Goal: Use online tool/utility: Utilize a website feature to perform a specific function

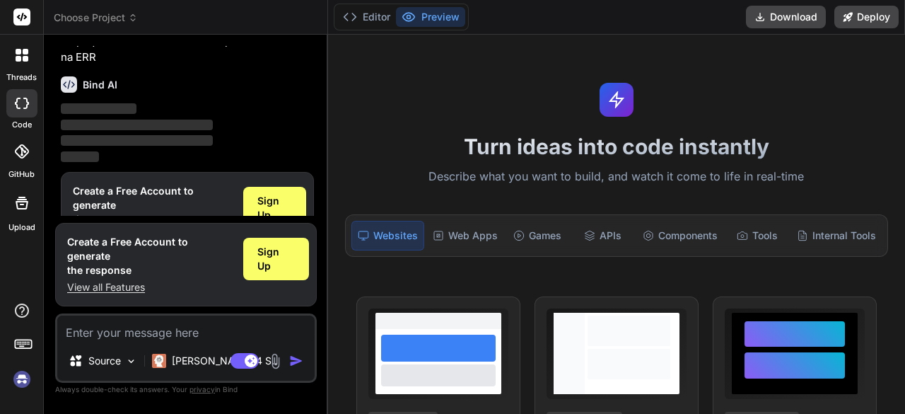
scroll to position [1065, 0]
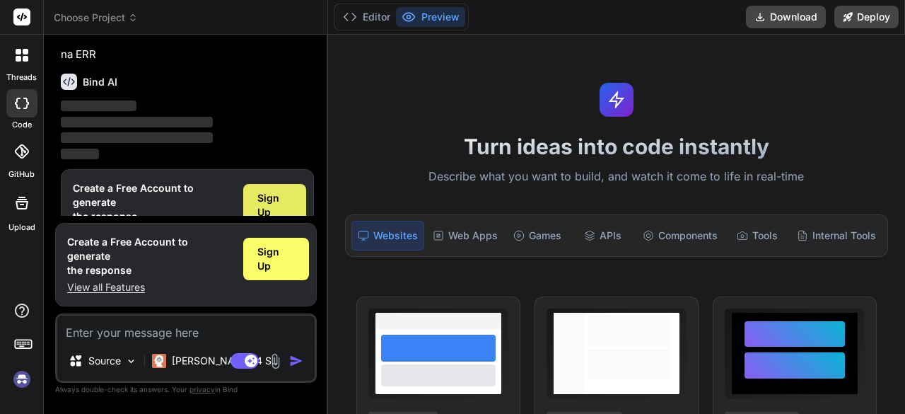
click at [286, 191] on span "Sign Up" at bounding box center [274, 205] width 35 height 28
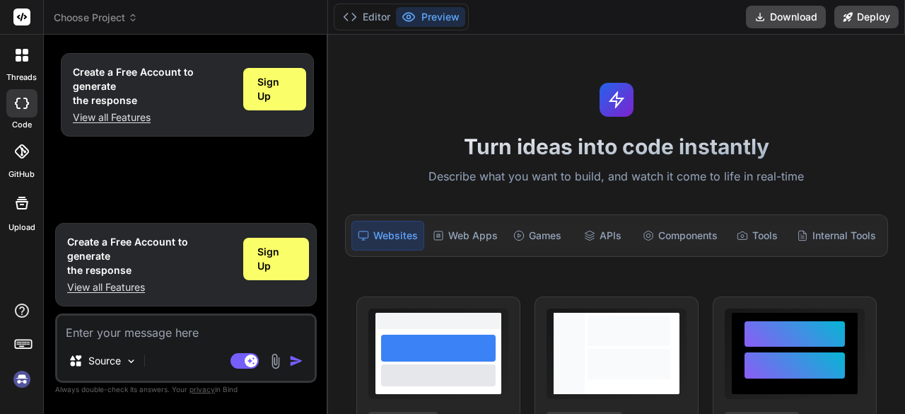
scroll to position [0, 0]
type textarea "x"
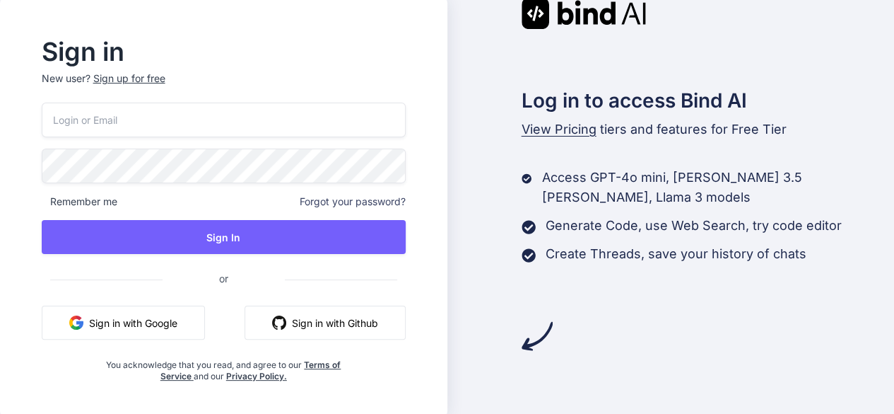
click at [150, 318] on button "Sign in with Google" at bounding box center [123, 322] width 163 height 34
click at [70, 329] on button "Sign in with Google" at bounding box center [123, 322] width 163 height 34
click at [153, 335] on button "Sign in with Google" at bounding box center [123, 322] width 163 height 34
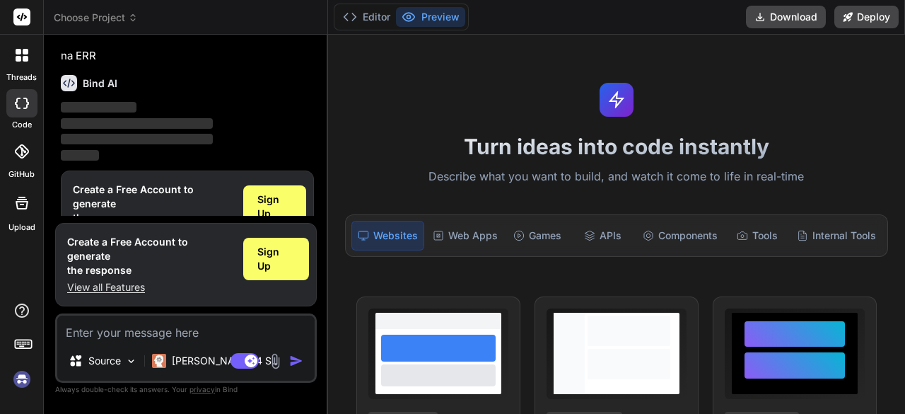
scroll to position [1065, 0]
type textarea "x"
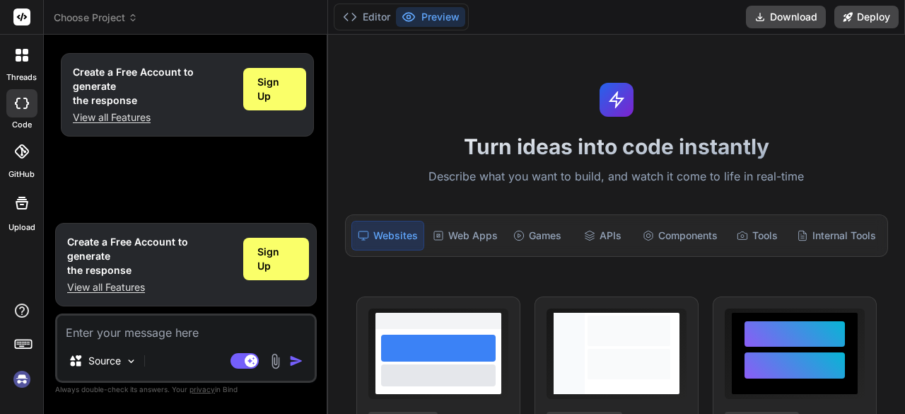
scroll to position [0, 0]
click at [264, 271] on span "Sign Up" at bounding box center [275, 259] width 37 height 28
click at [341, 22] on button "Editor" at bounding box center [366, 17] width 59 height 20
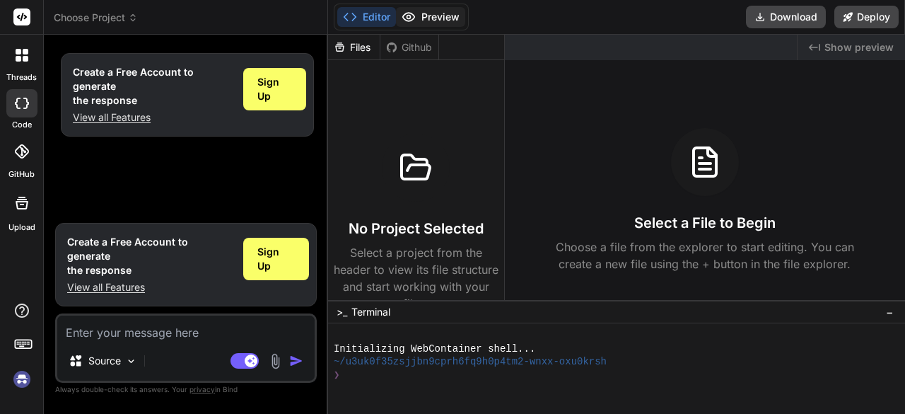
click at [413, 22] on icon at bounding box center [409, 17] width 14 height 14
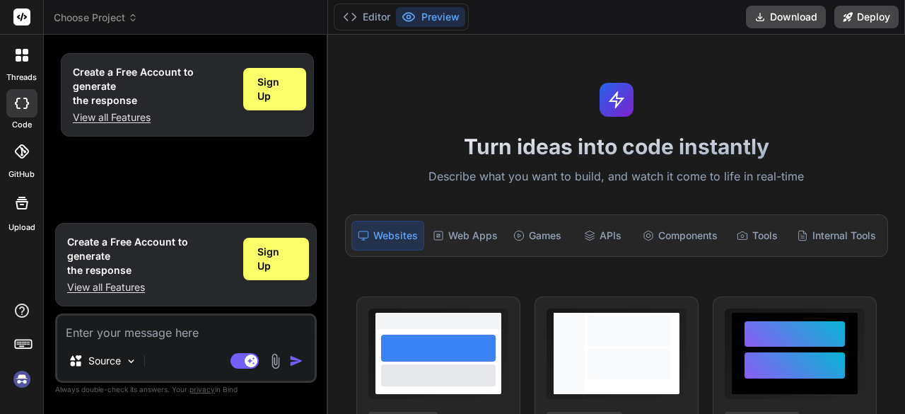
click at [182, 322] on textarea at bounding box center [185, 327] width 257 height 25
paste textarea "Fais-moi la structure du projet dans l'ordre, sans rien oublier. Je veux coder …"
type textarea "Fais-moi la structure du projet dans l'ordre, sans rien oublier. Je veux coder …"
type textarea "x"
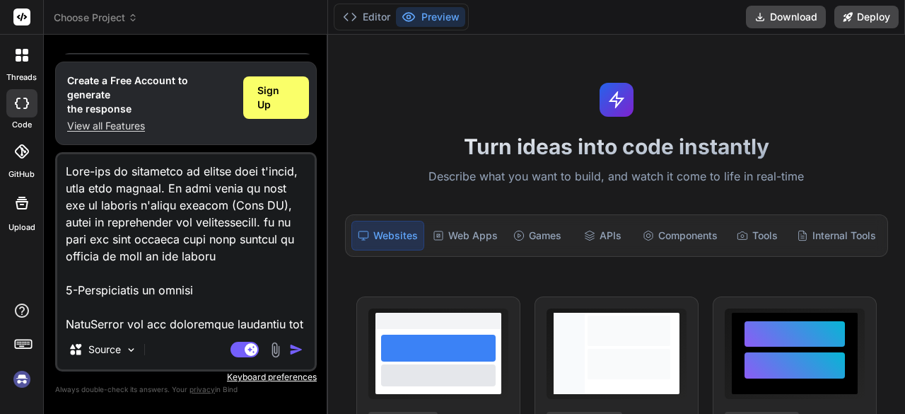
scroll to position [2529, 0]
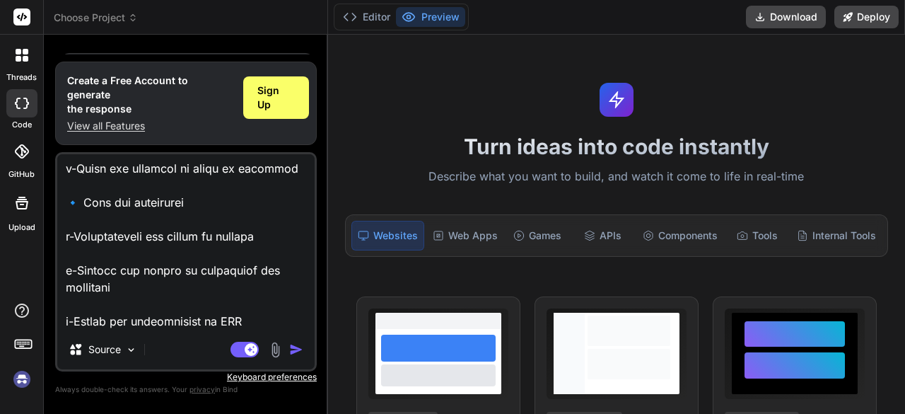
type textarea "Fais-moi la structure du projet dans l'ordre, sans rien oublier. Je veux coder …"
click at [291, 350] on img "button" at bounding box center [296, 349] width 14 height 14
click at [33, 57] on div at bounding box center [22, 55] width 30 height 30
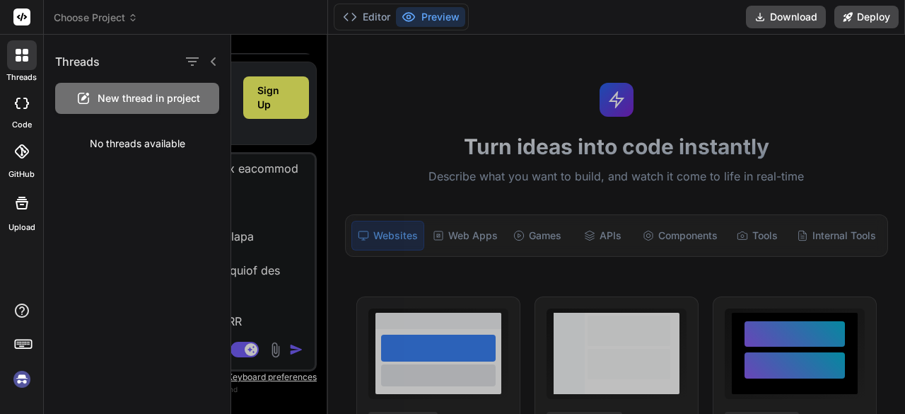
click at [24, 367] on img at bounding box center [22, 379] width 24 height 24
click at [278, 214] on div at bounding box center [568, 224] width 674 height 379
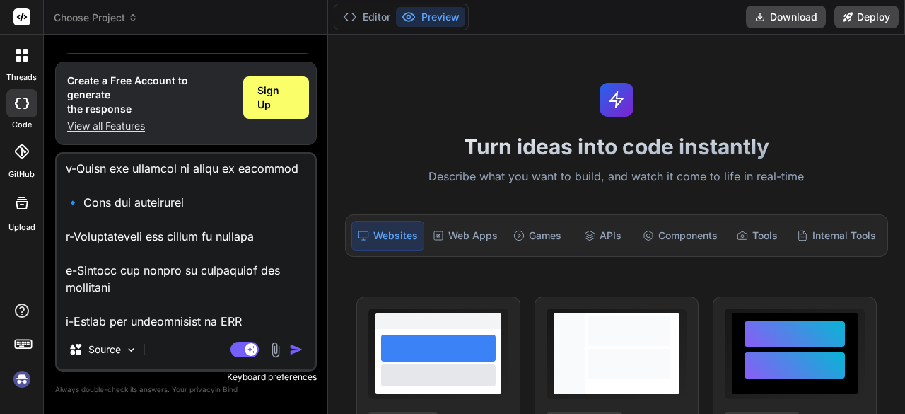
click at [18, 388] on img at bounding box center [22, 379] width 24 height 24
type textarea "x"
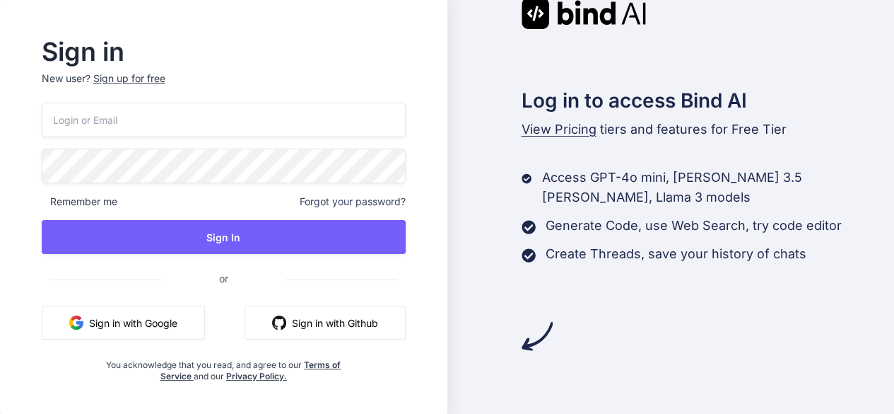
scroll to position [1, 0]
click at [137, 313] on button "Sign in with Google" at bounding box center [123, 322] width 163 height 34
click at [137, 84] on div "Sign up for free" at bounding box center [129, 78] width 72 height 14
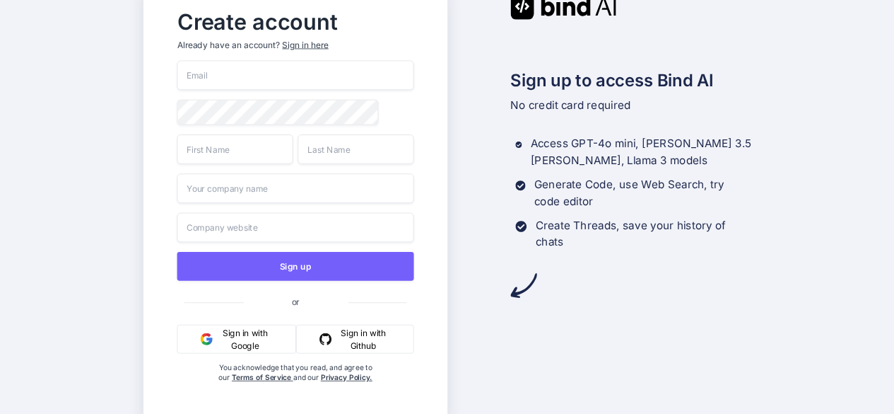
click at [246, 340] on button "Sign in with Google" at bounding box center [236, 338] width 119 height 29
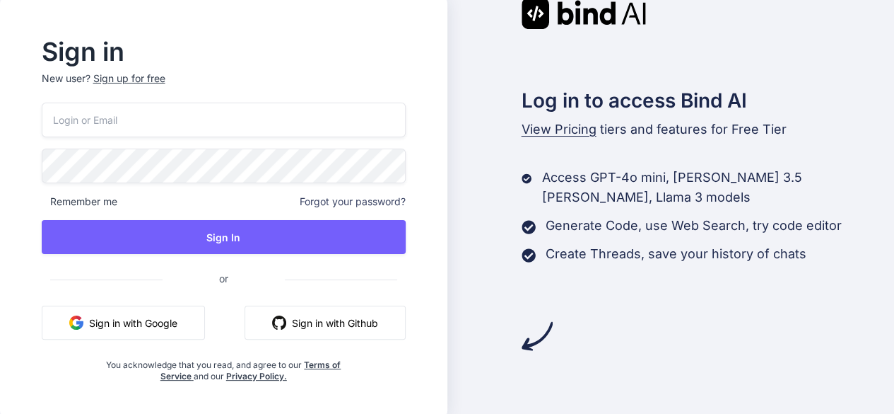
click at [144, 328] on button "Sign in with Google" at bounding box center [123, 322] width 163 height 34
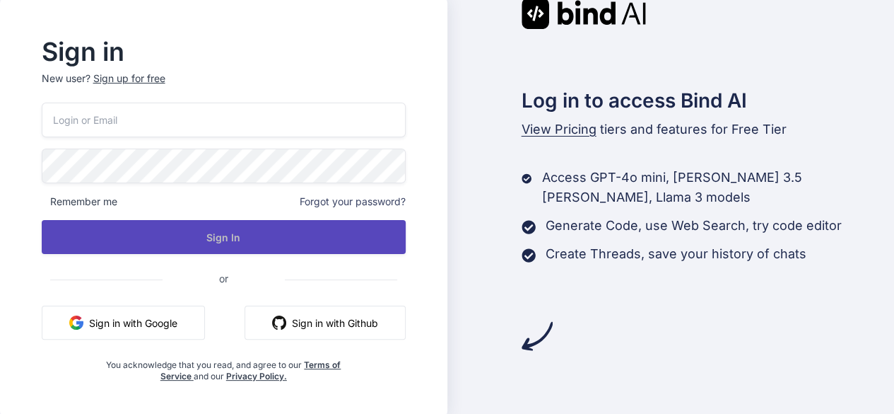
click at [227, 242] on button "Sign In" at bounding box center [224, 237] width 364 height 34
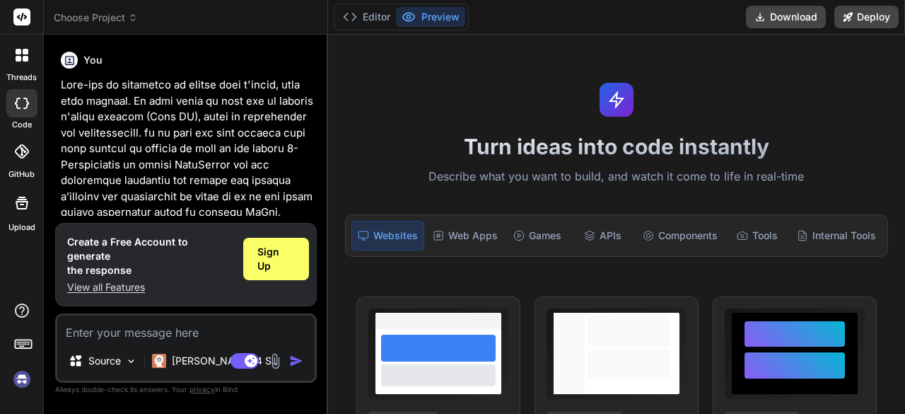
type textarea "x"
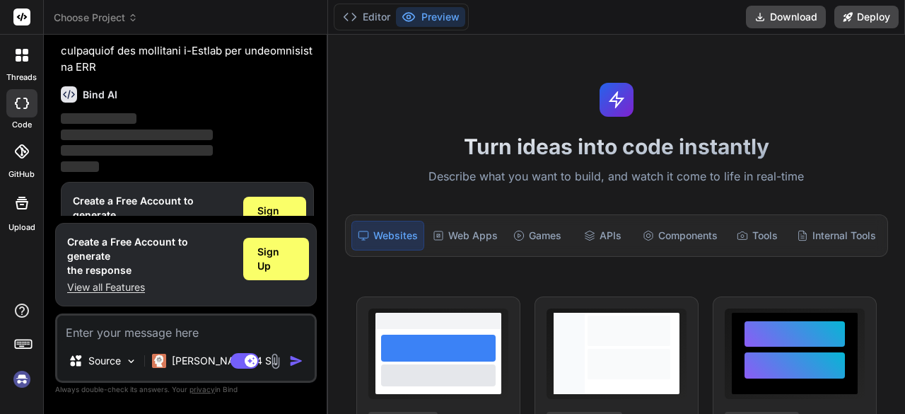
scroll to position [1076, 0]
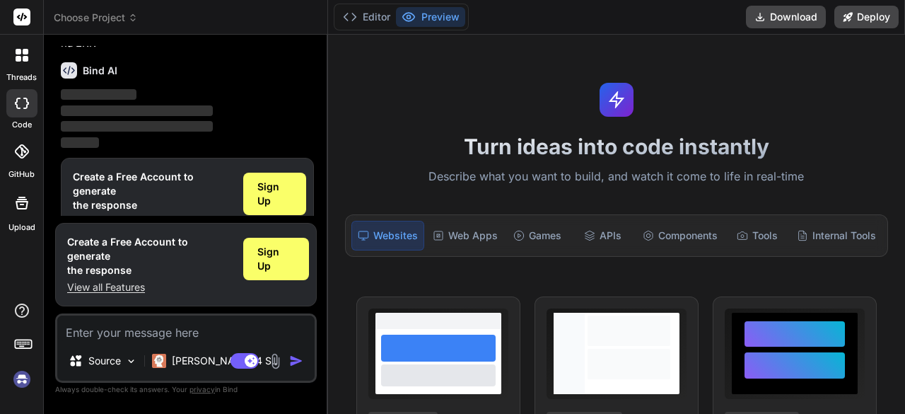
click at [114, 215] on p "View all Features" at bounding box center [152, 222] width 159 height 14
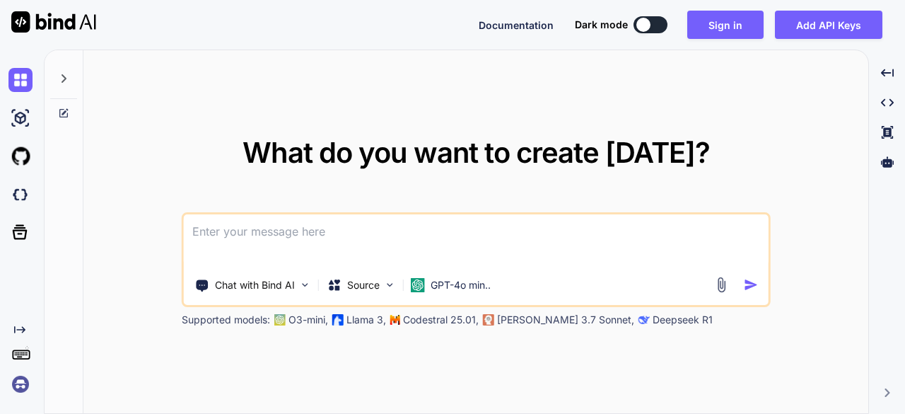
click at [335, 238] on textarea at bounding box center [476, 240] width 585 height 52
click at [486, 238] on textarea at bounding box center [476, 240] width 585 height 52
paste textarea
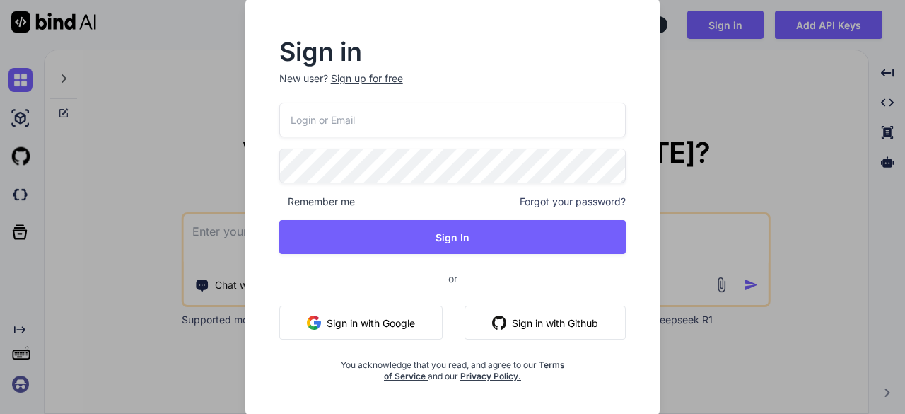
click at [348, 315] on button "Sign in with Google" at bounding box center [360, 322] width 163 height 34
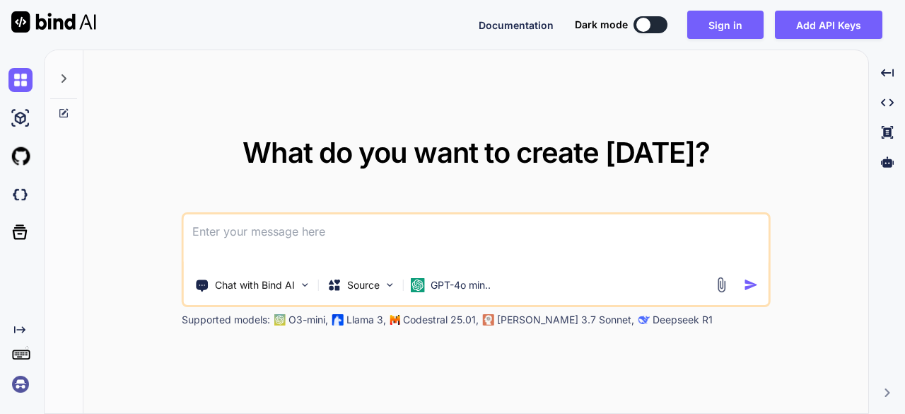
type textarea "x"
click at [710, 33] on button "Sign in" at bounding box center [725, 25] width 76 height 28
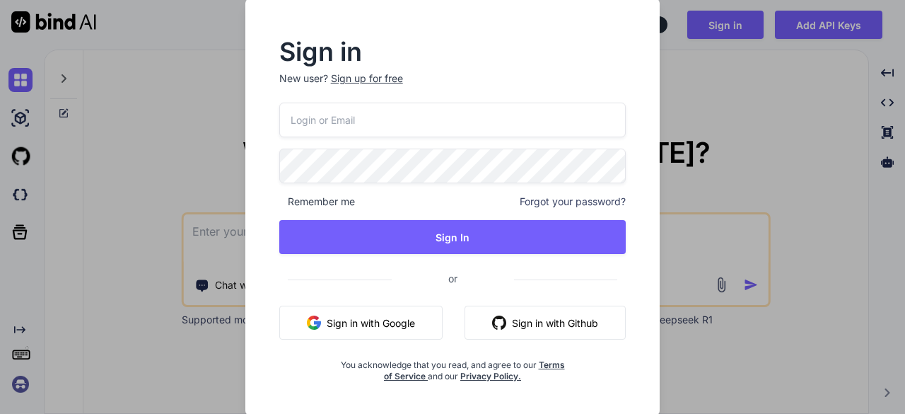
click at [357, 319] on button "Sign in with Google" at bounding box center [360, 322] width 163 height 34
click at [685, 117] on div "Sign in New user? Sign up for free Remember me Forgot your password? Sign In or…" at bounding box center [452, 207] width 905 height 414
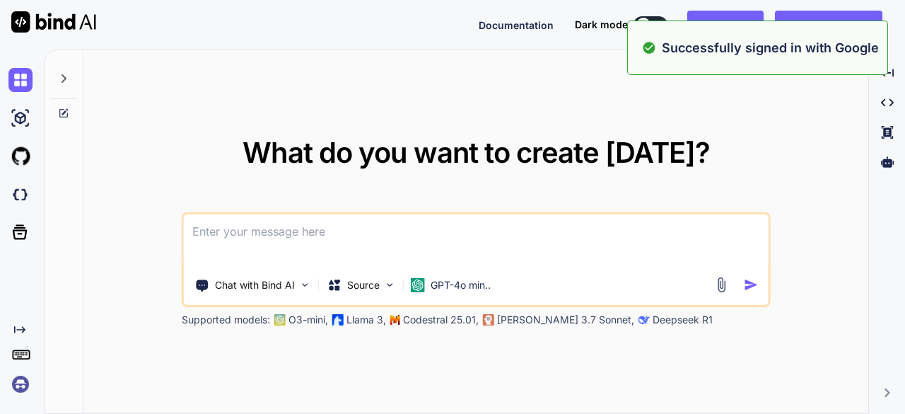
click at [561, 248] on textarea at bounding box center [476, 240] width 585 height 52
paste textarea
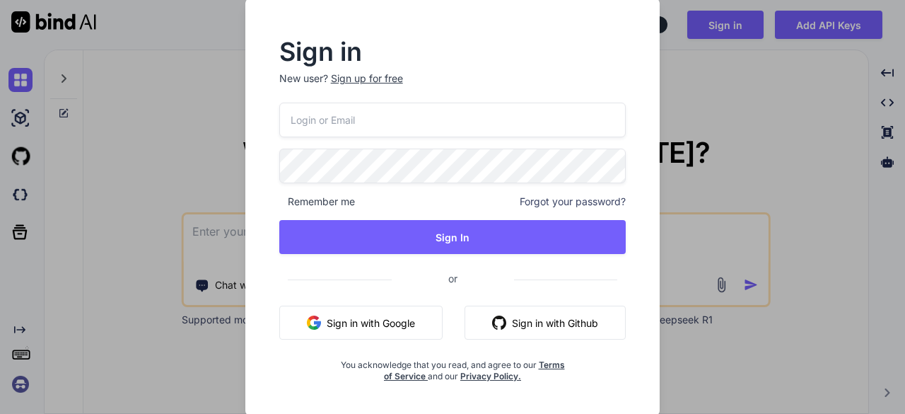
type textarea "x"
